Goal: Task Accomplishment & Management: Complete application form

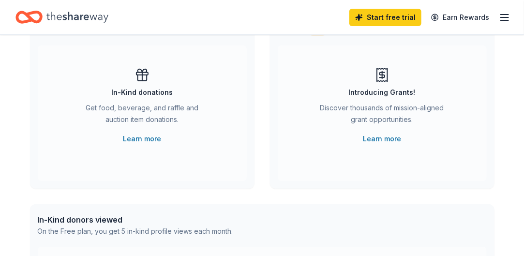
scroll to position [97, 0]
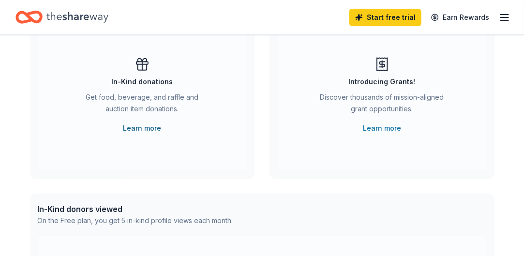
click at [150, 128] on link "Learn more" at bounding box center [142, 128] width 38 height 12
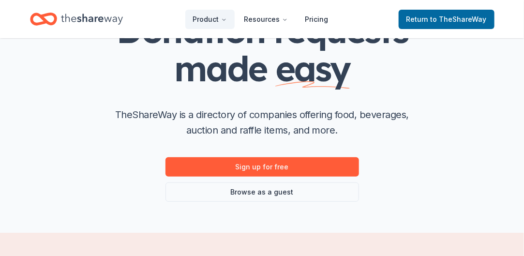
scroll to position [97, 0]
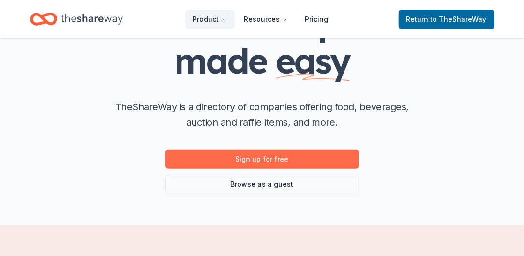
click at [270, 162] on link "Sign up for free" at bounding box center [262, 159] width 194 height 19
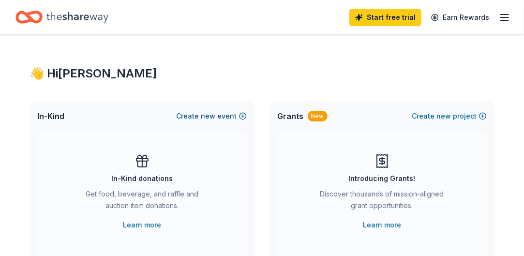
click at [204, 116] on span "new" at bounding box center [208, 116] width 15 height 12
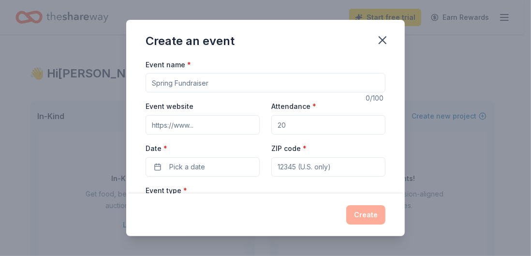
click at [207, 79] on input "Event name *" at bounding box center [266, 82] width 240 height 19
type input "N"
type input "Teen New Years [PERSON_NAME]"
click at [208, 127] on input "Event website" at bounding box center [203, 124] width 114 height 19
click at [285, 125] on input "Attendance *" at bounding box center [328, 124] width 114 height 19
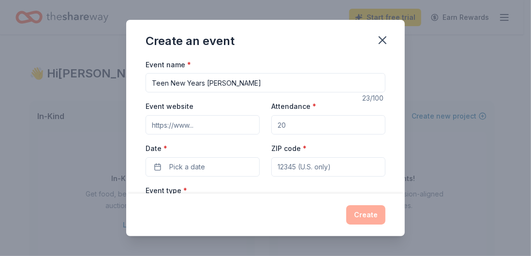
drag, startPoint x: 285, startPoint y: 125, endPoint x: 266, endPoint y: 120, distance: 19.5
click at [266, 120] on div "Event website Attendance * Date * Pick a date ZIP code *" at bounding box center [266, 138] width 240 height 76
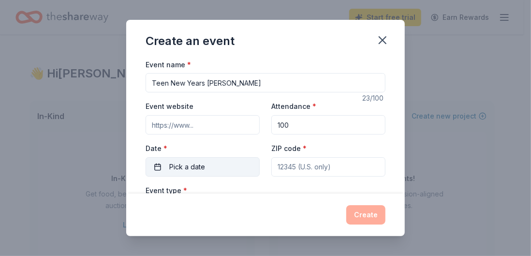
type input "100"
click at [202, 166] on span "Pick a date" at bounding box center [187, 167] width 36 height 12
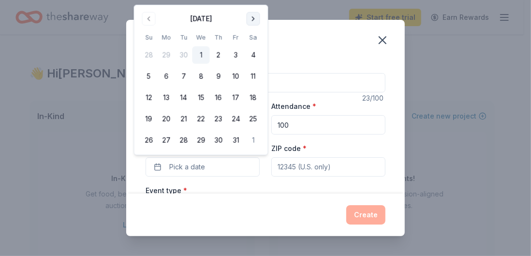
click at [254, 17] on button "Go to next month" at bounding box center [254, 19] width 14 height 14
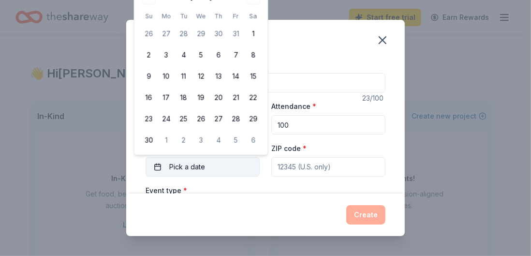
click at [195, 163] on span "Pick a date" at bounding box center [187, 167] width 36 height 12
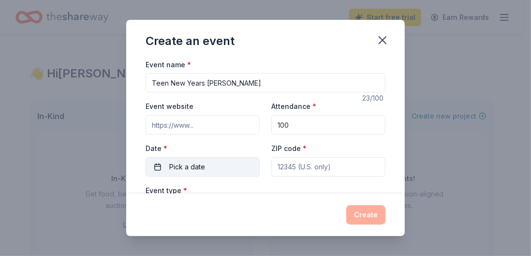
click at [159, 165] on button "Pick a date" at bounding box center [203, 166] width 114 height 19
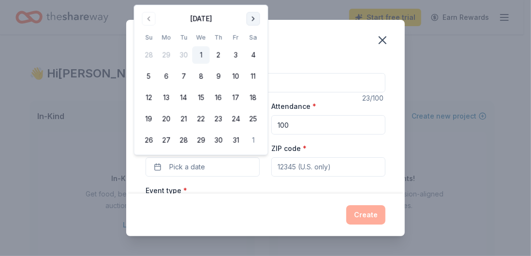
click at [255, 19] on button "Go to next month" at bounding box center [254, 19] width 14 height 14
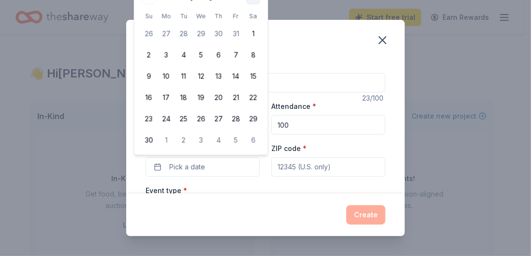
click at [255, 19] on th "Sa" at bounding box center [253, 16] width 17 height 10
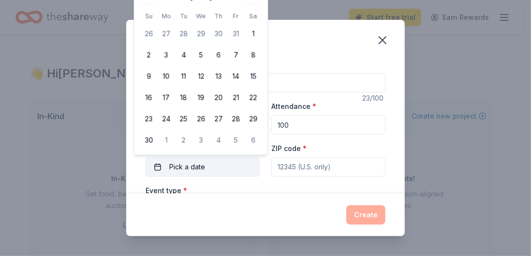
click at [184, 165] on span "Pick a date" at bounding box center [187, 167] width 36 height 12
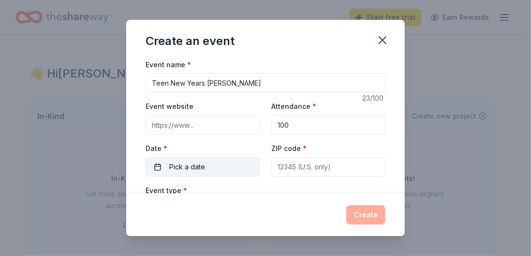
click at [173, 167] on span "Pick a date" at bounding box center [187, 167] width 36 height 12
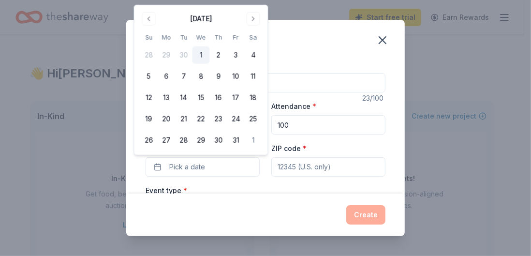
click at [192, 18] on div "[DATE]" at bounding box center [201, 19] width 22 height 12
click at [254, 18] on button "Go to next month" at bounding box center [254, 19] width 14 height 14
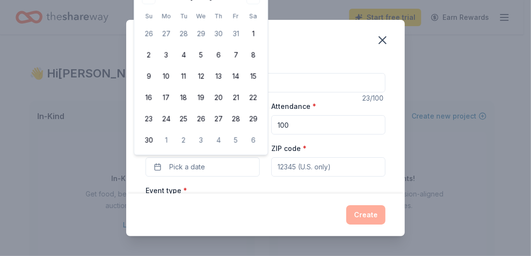
click at [255, 18] on th "Sa" at bounding box center [253, 16] width 17 height 10
click at [474, 94] on div "Create an event Event name * Teen New Years [PERSON_NAME] 23 /100 Event website…" at bounding box center [265, 128] width 531 height 256
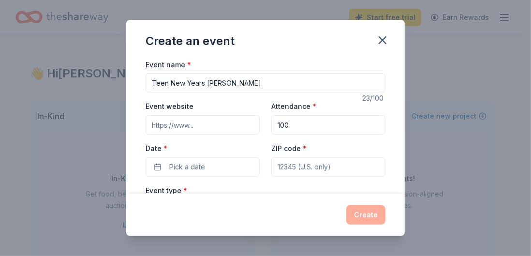
click at [333, 166] on input "ZIP code *" at bounding box center [328, 166] width 114 height 19
type input "60123"
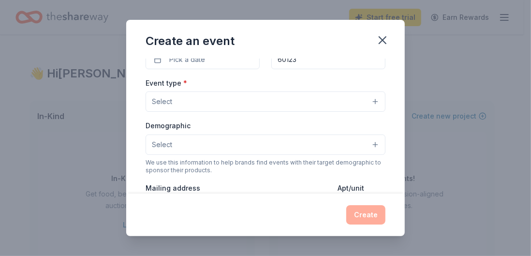
scroll to position [108, 0]
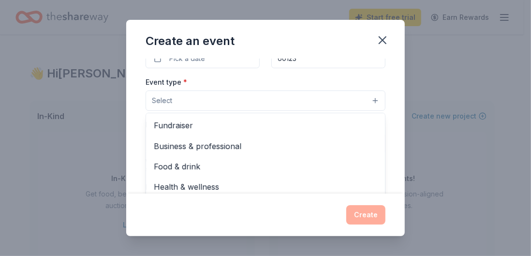
click at [353, 103] on button "Select" at bounding box center [266, 100] width 240 height 20
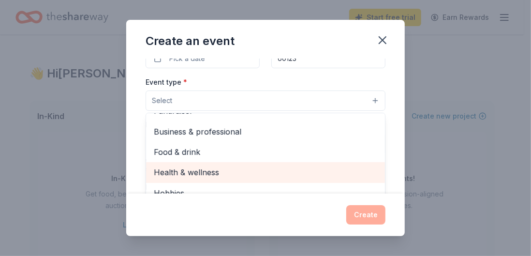
scroll to position [0, 0]
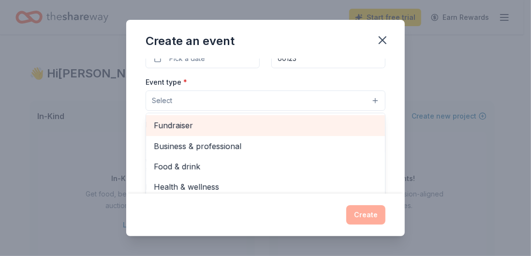
click at [175, 121] on span "Fundraiser" at bounding box center [266, 125] width 224 height 13
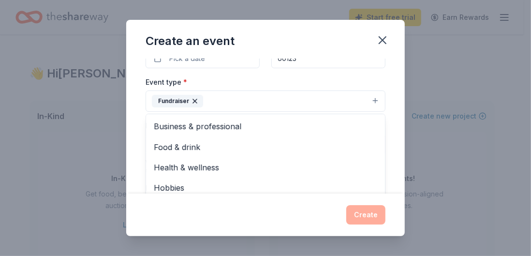
click at [390, 142] on div "Event name * Teen New Years Eve Gala 23 /100 Event website Attendance * 100 Dat…" at bounding box center [265, 126] width 279 height 135
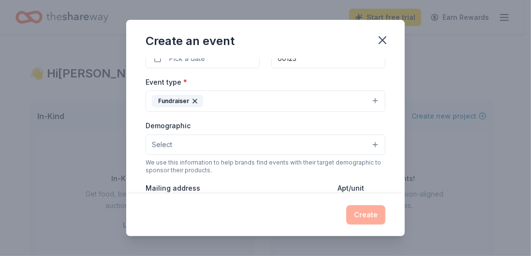
click at [353, 142] on button "Select" at bounding box center [266, 145] width 240 height 20
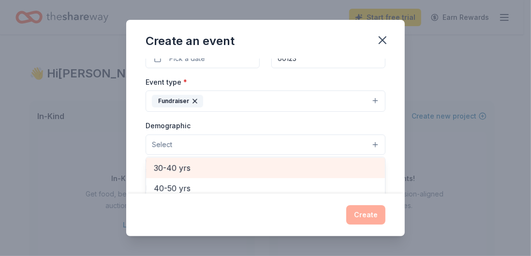
scroll to position [97, 0]
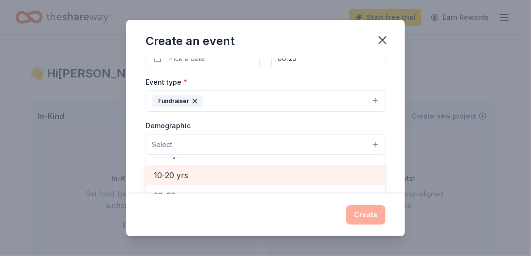
click at [184, 171] on span "10-20 yrs" at bounding box center [266, 175] width 224 height 13
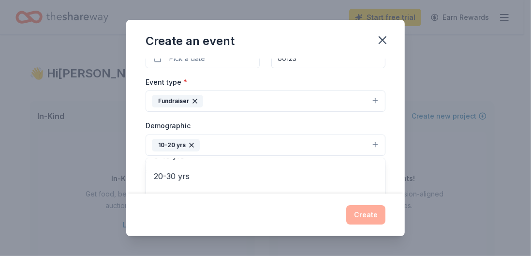
click at [388, 142] on div "Event name * Teen New Years Eve Gala 23 /100 Event website Attendance * 100 Dat…" at bounding box center [265, 126] width 279 height 135
click at [248, 147] on button "10-20 yrs" at bounding box center [266, 145] width 240 height 21
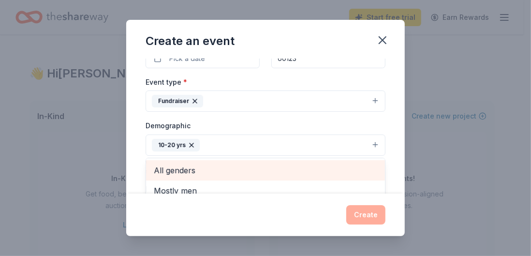
click at [180, 166] on span "All genders" at bounding box center [266, 170] width 224 height 13
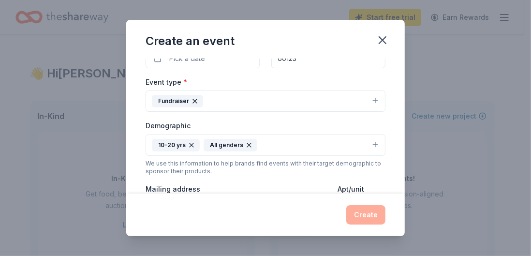
click at [334, 141] on button "10-20 yrs All genders" at bounding box center [266, 145] width 240 height 21
click at [392, 146] on div "Event name * Teen New Years [PERSON_NAME] 23 /100 Event website Attendance * 10…" at bounding box center [265, 126] width 279 height 135
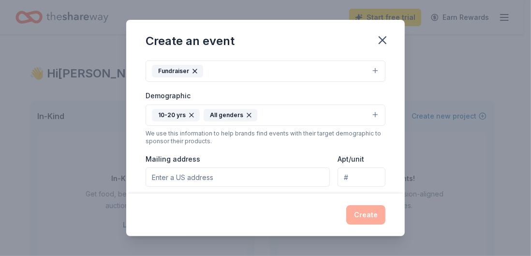
scroll to position [157, 0]
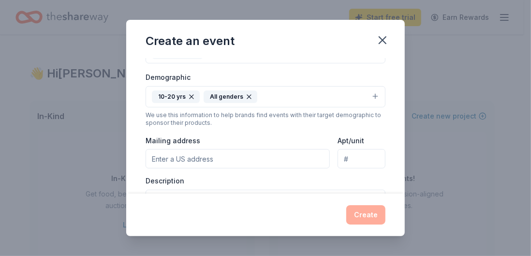
click at [221, 156] on input "Mailing address" at bounding box center [238, 158] width 184 height 19
type input "[STREET_ADDRESS][PERSON_NAME]"
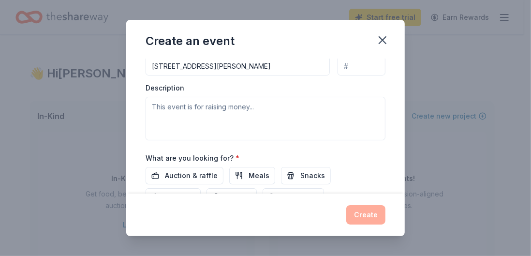
scroll to position [254, 0]
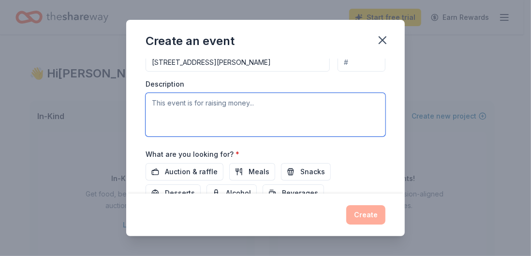
click at [210, 99] on textarea at bounding box center [266, 115] width 240 height 44
click at [265, 105] on textarea at bounding box center [266, 115] width 240 height 44
paste textarea "A safe, chaperoned Teen New Year’s [PERSON_NAME] Party for ages [DEMOGRAPHIC_DA…"
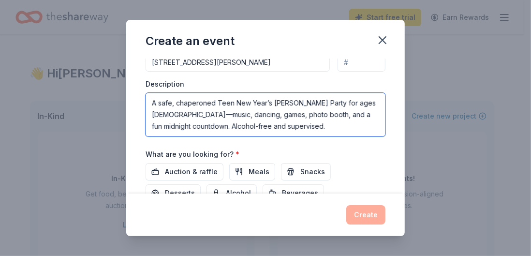
scroll to position [87, 0]
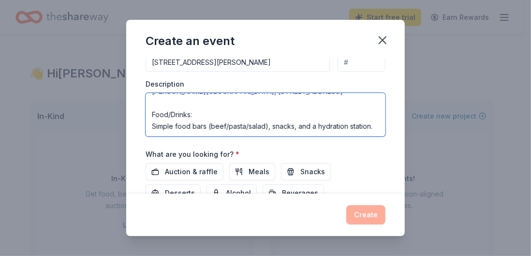
click at [266, 117] on textarea "A safe, chaperoned Teen New Year’s [PERSON_NAME] Party for ages [DEMOGRAPHIC_DA…" at bounding box center [266, 115] width 240 height 44
click at [271, 118] on textarea "A safe, chaperoned Teen New Year’s [PERSON_NAME] Party for ages [DEMOGRAPHIC_DA…" at bounding box center [266, 115] width 240 height 44
click at [268, 117] on textarea "A safe, chaperoned Teen New Year’s [PERSON_NAME] Party for ages [DEMOGRAPHIC_DA…" at bounding box center [266, 115] width 240 height 44
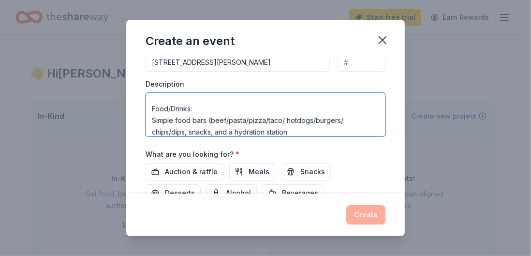
type textarea "A safe, chaperoned Teen New Year’s [PERSON_NAME] Party for ages [DEMOGRAPHIC_DA…"
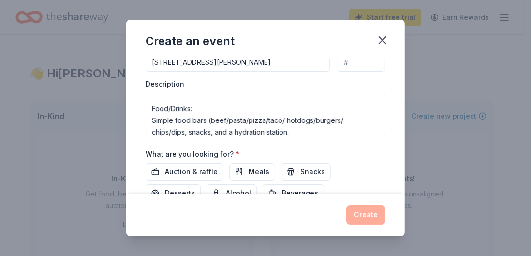
click at [394, 107] on div "Event name * Teen New Years [PERSON_NAME] 23 /100 Event website Attendance * 10…" at bounding box center [265, 126] width 279 height 135
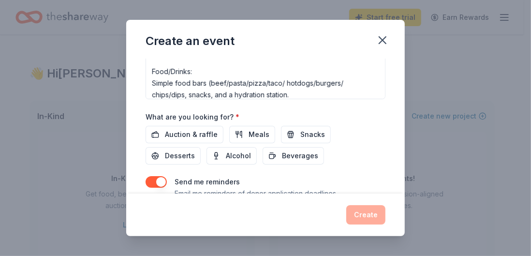
scroll to position [302, 0]
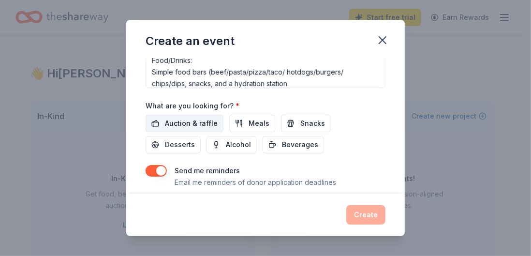
click at [198, 122] on span "Auction & raffle" at bounding box center [191, 124] width 53 height 12
click at [301, 123] on span "Snacks" at bounding box center [313, 124] width 25 height 12
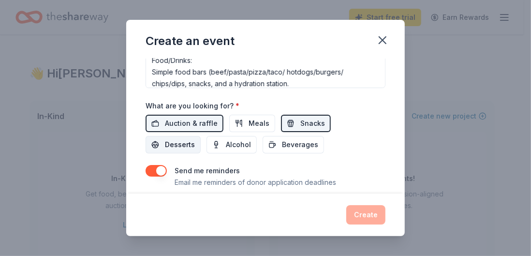
click at [177, 142] on span "Desserts" at bounding box center [180, 145] width 30 height 12
click at [294, 144] on span "Beverages" at bounding box center [300, 145] width 36 height 12
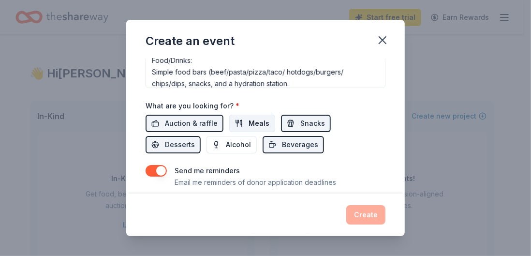
click at [253, 119] on span "Meals" at bounding box center [259, 124] width 21 height 12
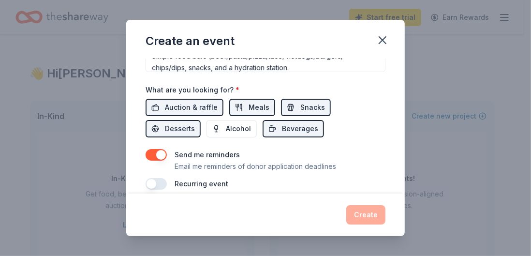
scroll to position [326, 0]
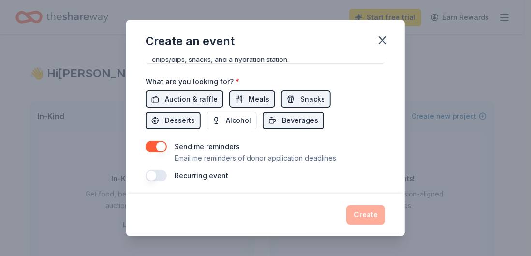
click at [257, 152] on p "Email me reminders of donor application deadlines" at bounding box center [256, 158] width 162 height 12
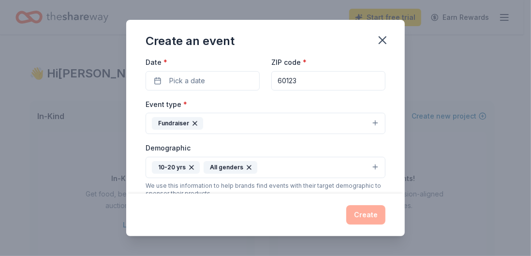
scroll to position [84, 0]
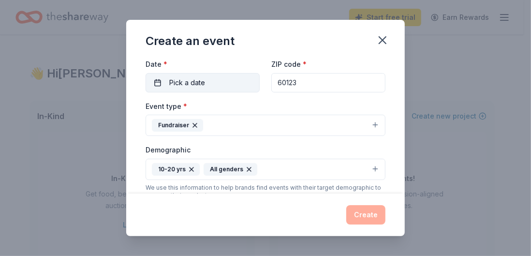
click at [158, 84] on button "Pick a date" at bounding box center [203, 82] width 114 height 19
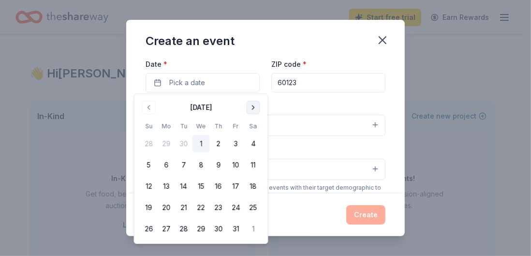
click at [254, 108] on button "Go to next month" at bounding box center [254, 108] width 14 height 14
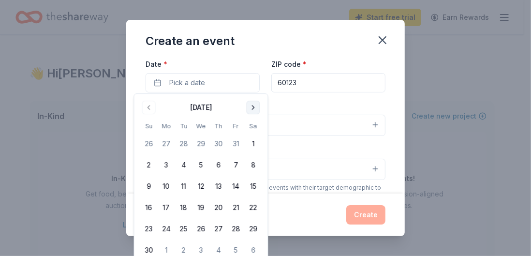
click at [254, 108] on button "Go to next month" at bounding box center [254, 108] width 14 height 14
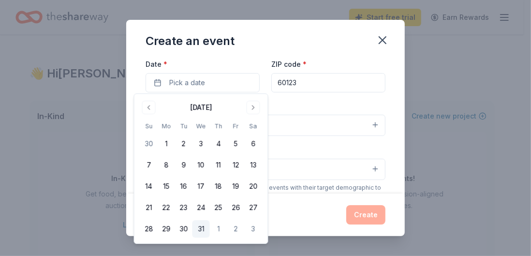
click at [203, 230] on button "31" at bounding box center [201, 228] width 17 height 17
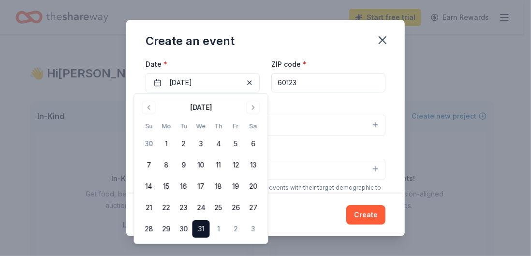
click at [324, 100] on div "Event type * Fundraiser" at bounding box center [266, 118] width 240 height 36
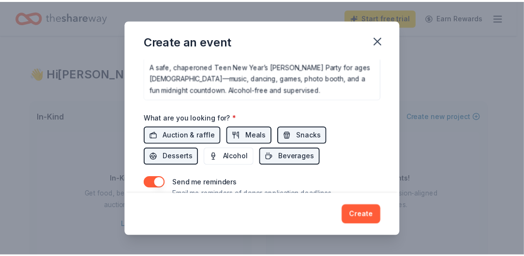
scroll to position [326, 0]
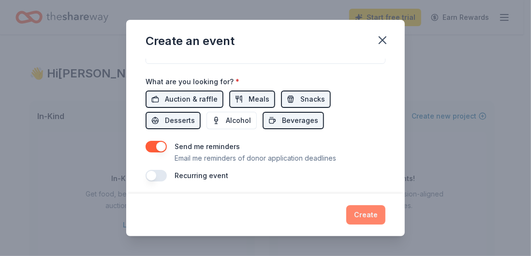
click at [361, 218] on button "Create" at bounding box center [365, 214] width 39 height 19
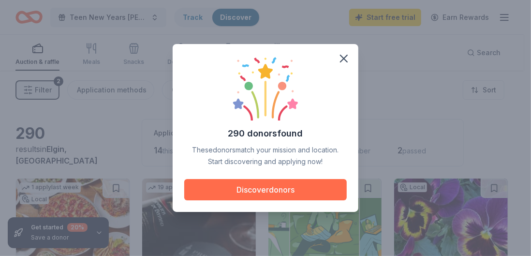
click at [296, 186] on button "Discover donors" at bounding box center [265, 189] width 163 height 21
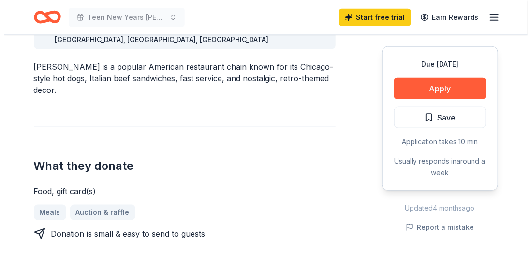
scroll to position [290, 0]
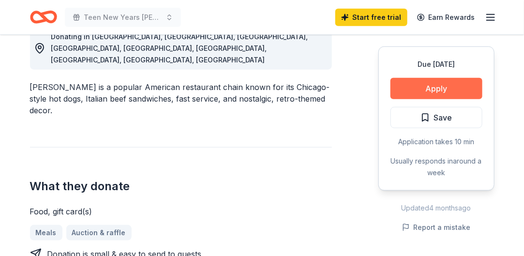
click at [448, 82] on button "Apply" at bounding box center [437, 88] width 92 height 21
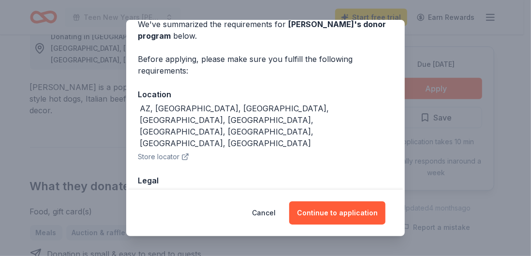
scroll to position [75, 0]
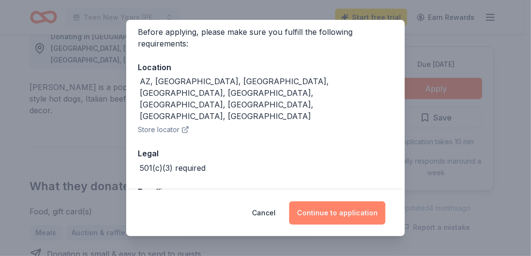
click at [355, 210] on button "Continue to application" at bounding box center [337, 212] width 96 height 23
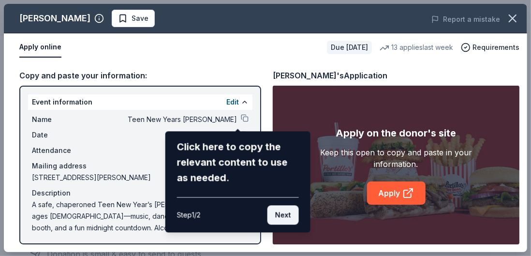
click at [284, 215] on button "Next" at bounding box center [283, 214] width 31 height 19
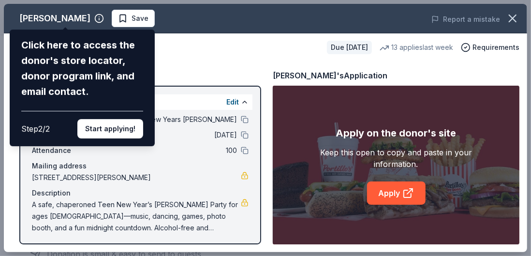
click at [185, 50] on div "Portillo's Click here to access the donor's store locator, donor program link, …" at bounding box center [266, 128] width 524 height 248
click at [112, 133] on button "Start applying!" at bounding box center [110, 128] width 66 height 19
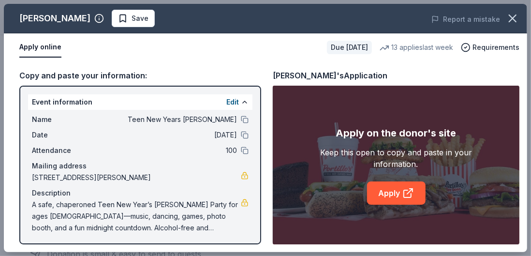
drag, startPoint x: 24, startPoint y: 97, endPoint x: 99, endPoint y: 154, distance: 93.9
click at [99, 154] on div "Event information Edit Name Teen New Years Eve Gala Date 12/31/25 Attendance 10…" at bounding box center [140, 165] width 242 height 159
drag, startPoint x: 22, startPoint y: 115, endPoint x: 168, endPoint y: 139, distance: 147.6
click at [168, 139] on div "Event information Edit Name Teen New Years Eve Gala Date 12/31/25 Attendance 10…" at bounding box center [140, 165] width 242 height 159
click at [123, 71] on div "Copy and paste your information:" at bounding box center [140, 75] width 242 height 13
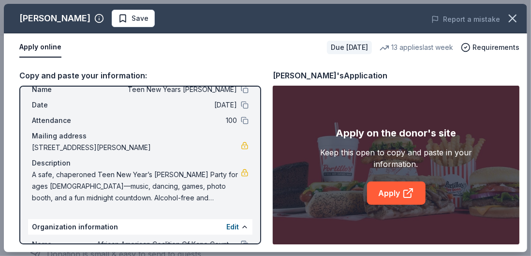
scroll to position [0, 0]
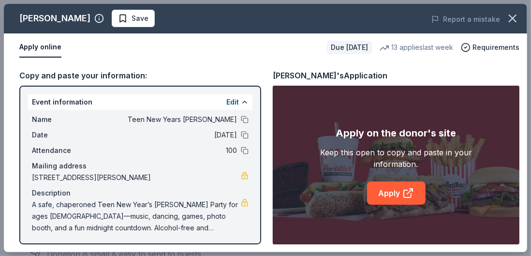
drag, startPoint x: 26, startPoint y: 114, endPoint x: 172, endPoint y: 223, distance: 182.2
click at [171, 223] on div "Event information Edit Name Teen New Years Eve Gala Date 12/31/25 Attendance 10…" at bounding box center [140, 165] width 242 height 159
drag, startPoint x: 71, startPoint y: 149, endPoint x: 60, endPoint y: 129, distance: 22.3
click at [60, 129] on div "Name Teen New Years Eve Gala Date 12/31/25 Attendance 100 Mailing address 621 A…" at bounding box center [140, 174] width 225 height 128
click at [26, 119] on div "Event information Edit Name Teen New Years Eve Gala Date 12/31/25 Attendance 10…" at bounding box center [140, 165] width 242 height 159
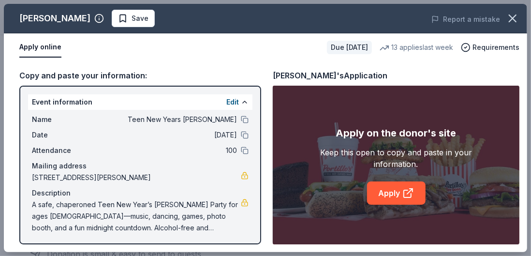
drag, startPoint x: 25, startPoint y: 111, endPoint x: 163, endPoint y: 156, distance: 145.7
click at [163, 155] on div "Event information Edit Name Teen New Years Eve Gala Date 12/31/25 Attendance 10…" at bounding box center [140, 165] width 242 height 159
click at [241, 102] on button at bounding box center [245, 102] width 8 height 8
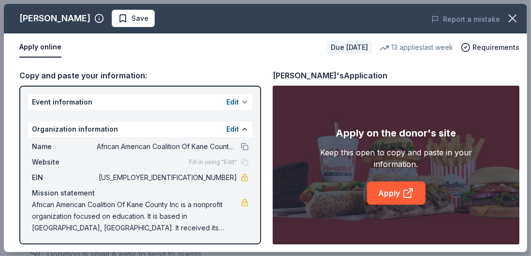
click at [241, 102] on button at bounding box center [245, 102] width 8 height 8
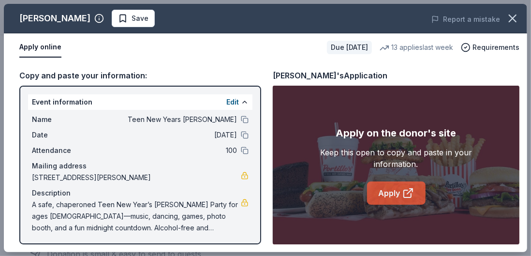
click at [395, 187] on link "Apply" at bounding box center [396, 192] width 59 height 23
